Goal: Contribute content: Add original content to the website for others to see

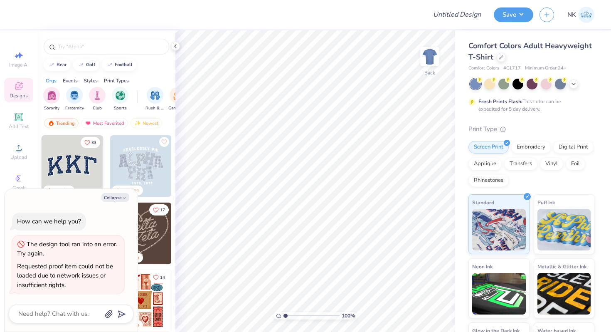
type textarea "x"
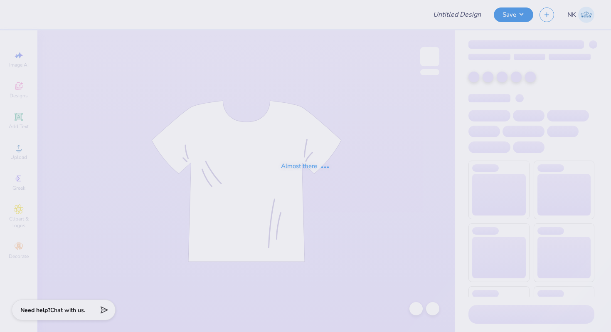
type input "WILG Shirts - MIT"
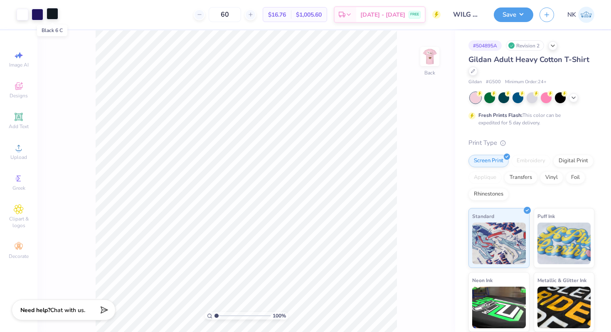
click at [53, 16] on div at bounding box center [53, 14] width 12 height 12
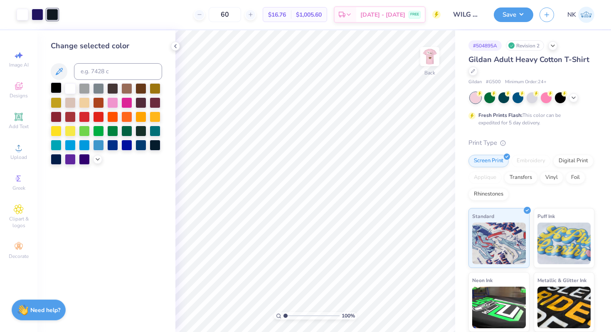
click at [58, 88] on div at bounding box center [56, 87] width 11 height 11
click at [520, 16] on button "Save" at bounding box center [513, 13] width 39 height 15
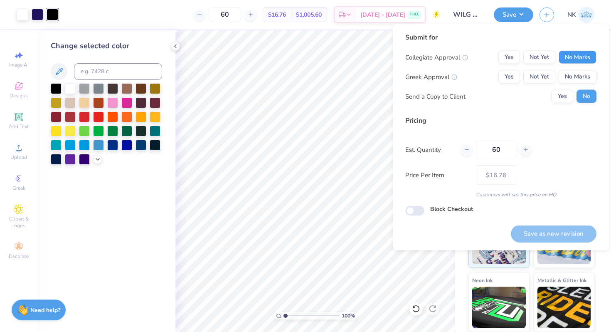
click at [588, 63] on button "No Marks" at bounding box center [578, 57] width 38 height 13
click at [582, 74] on button "No Marks" at bounding box center [578, 76] width 38 height 13
click at [564, 234] on button "Save as new revision" at bounding box center [554, 233] width 86 height 17
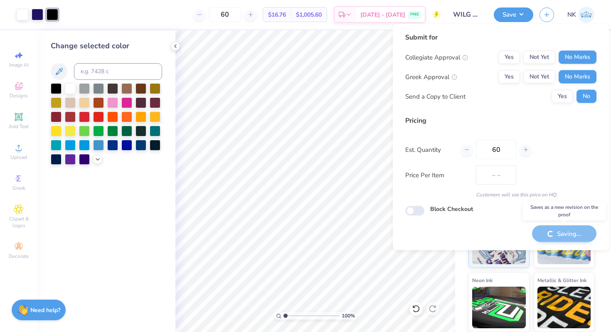
type input "$16.76"
